Goal: Task Accomplishment & Management: Manage account settings

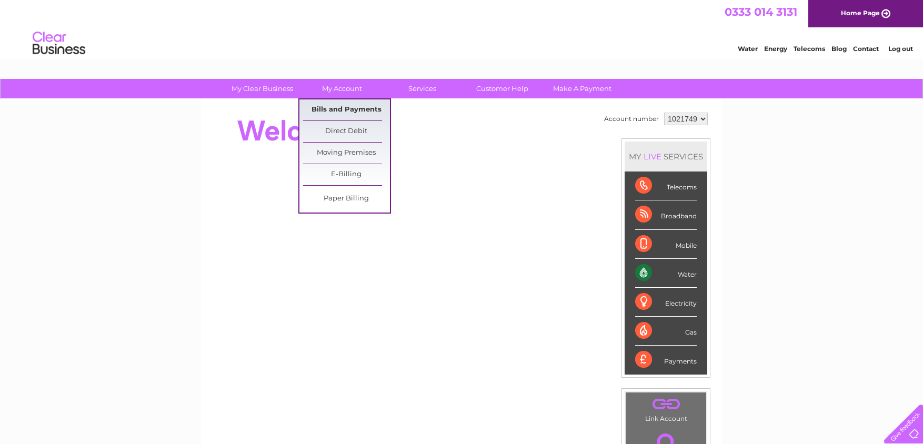
click at [355, 109] on link "Bills and Payments" at bounding box center [346, 109] width 87 height 21
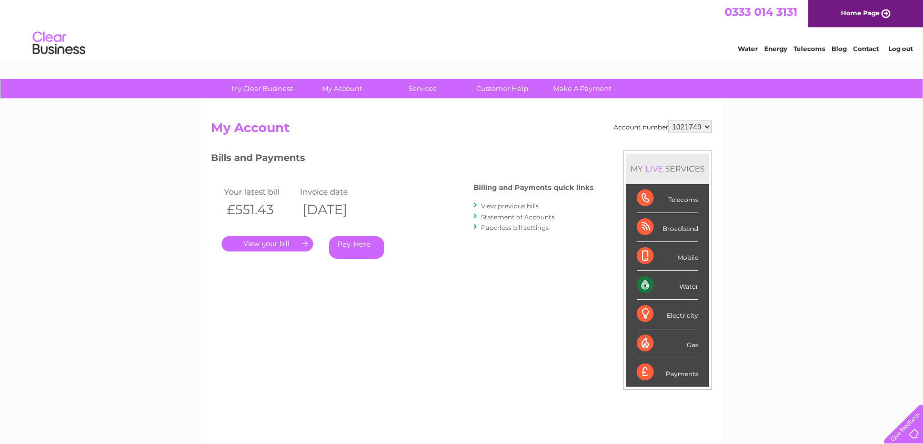
click at [287, 241] on link "." at bounding box center [268, 243] width 92 height 15
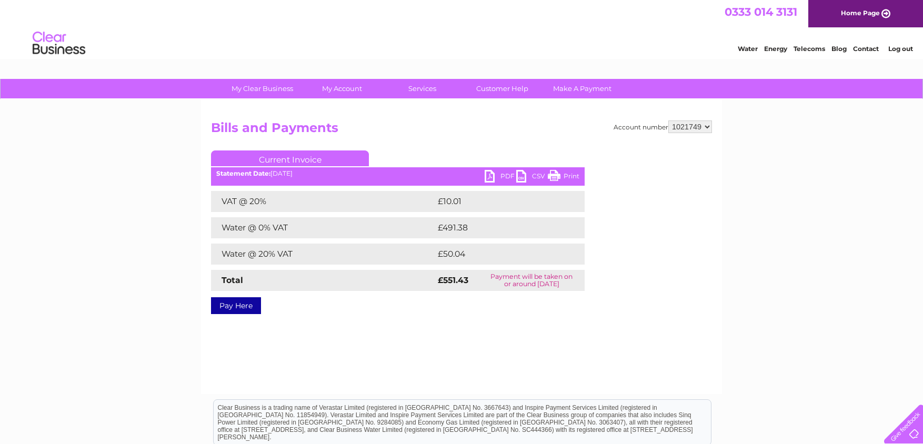
click at [498, 178] on link "PDF" at bounding box center [501, 177] width 32 height 15
drag, startPoint x: 627, startPoint y: 32, endPoint x: 539, endPoint y: 27, distance: 88.6
click at [628, 32] on div "Water Energy Telecoms Blog Contact Log out" at bounding box center [461, 44] width 923 height 34
